Goal: Task Accomplishment & Management: Complete application form

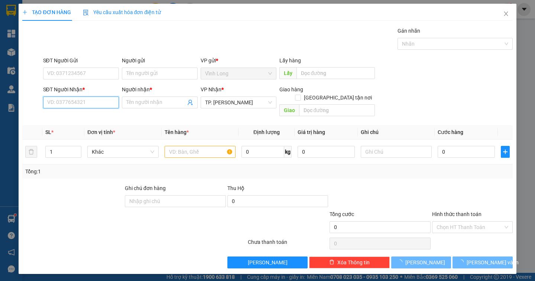
click at [90, 102] on input "SĐT Người Nhận *" at bounding box center [81, 103] width 76 height 12
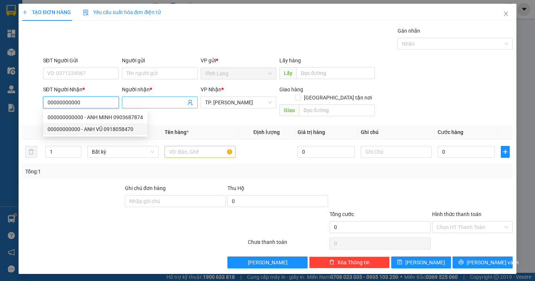
type input "00000000000"
click at [133, 103] on input "Người nhận *" at bounding box center [155, 102] width 59 height 8
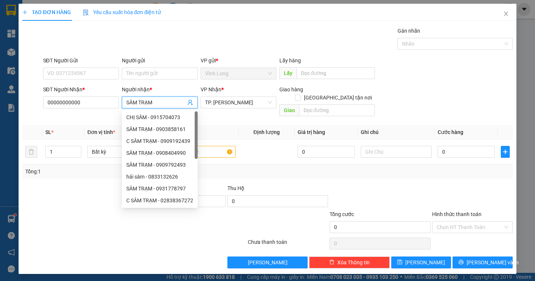
type input "SÂM TRẠM"
click at [394, 114] on div "Transit Pickup Surcharge Ids Transit Deliver Surcharge Ids Transit Deliver Surc…" at bounding box center [267, 148] width 490 height 242
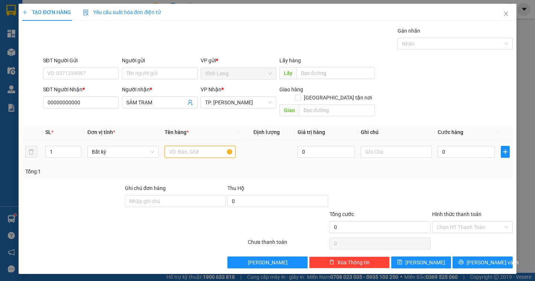
click at [203, 146] on input "text" at bounding box center [199, 152] width 71 height 12
type input "XẤP NP"
click at [377, 149] on input "text" at bounding box center [396, 152] width 71 height 12
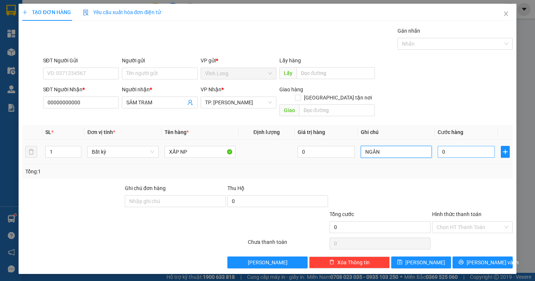
type input "NGÂN"
click at [447, 146] on input "0" at bounding box center [465, 152] width 57 height 12
type input "2"
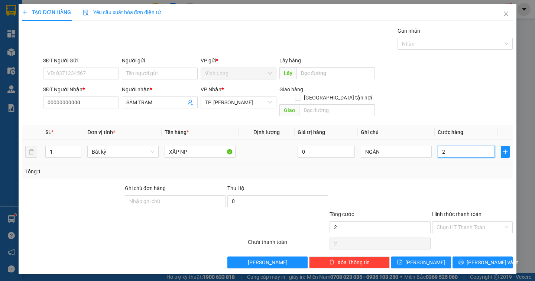
type input "29"
type input "290"
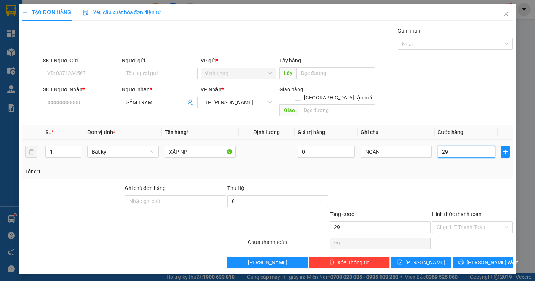
type input "290"
type input "290.000"
click at [393, 147] on input "NGÂN" at bounding box center [396, 152] width 71 height 12
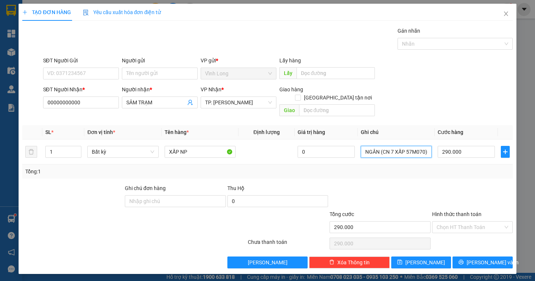
type input "NGÂN (CN 7 XẤP 57M070)"
click at [496, 222] on input "Hình thức thanh toán" at bounding box center [469, 227] width 66 height 11
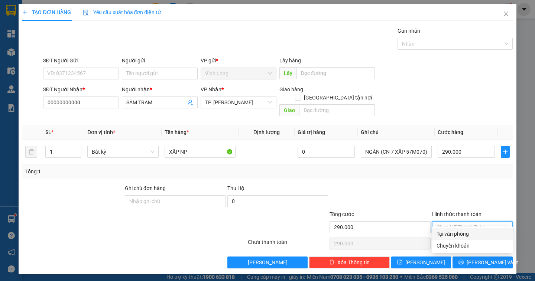
click at [486, 231] on div "Tại văn phòng" at bounding box center [472, 234] width 72 height 8
type input "0"
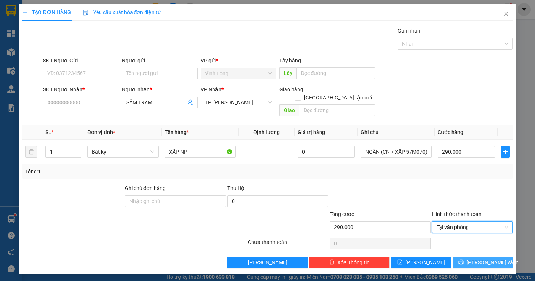
click at [485, 258] on span "[PERSON_NAME] và In" at bounding box center [492, 262] width 52 height 8
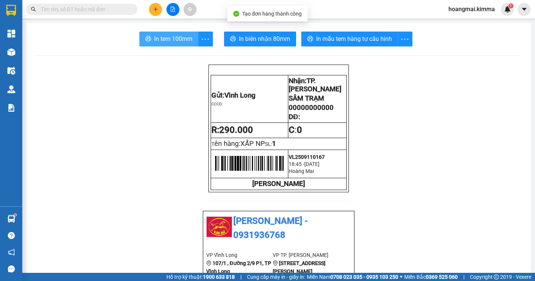
click at [178, 42] on span "In tem 100mm" at bounding box center [173, 38] width 38 height 9
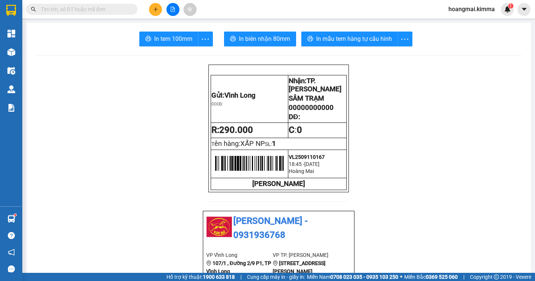
click at [97, 16] on div "Kết quả tìm kiếm ( 0 ) Bộ lọc Ngày tạo đơn gần nhất No Data hoangmai.kimma 1" at bounding box center [267, 9] width 535 height 19
click at [98, 12] on input "text" at bounding box center [85, 9] width 88 height 8
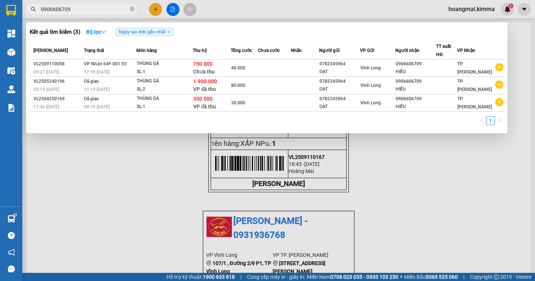
scroll to position [0, 659]
type input "0906606709"
click at [277, 132] on div "Kết quả tìm kiếm ( 3 ) Bộ lọc Ngày tạo đơn gần nhất Mã ĐH Trạng thái Món hàng T…" at bounding box center [266, 77] width 481 height 111
